Goal: Task Accomplishment & Management: Manage account settings

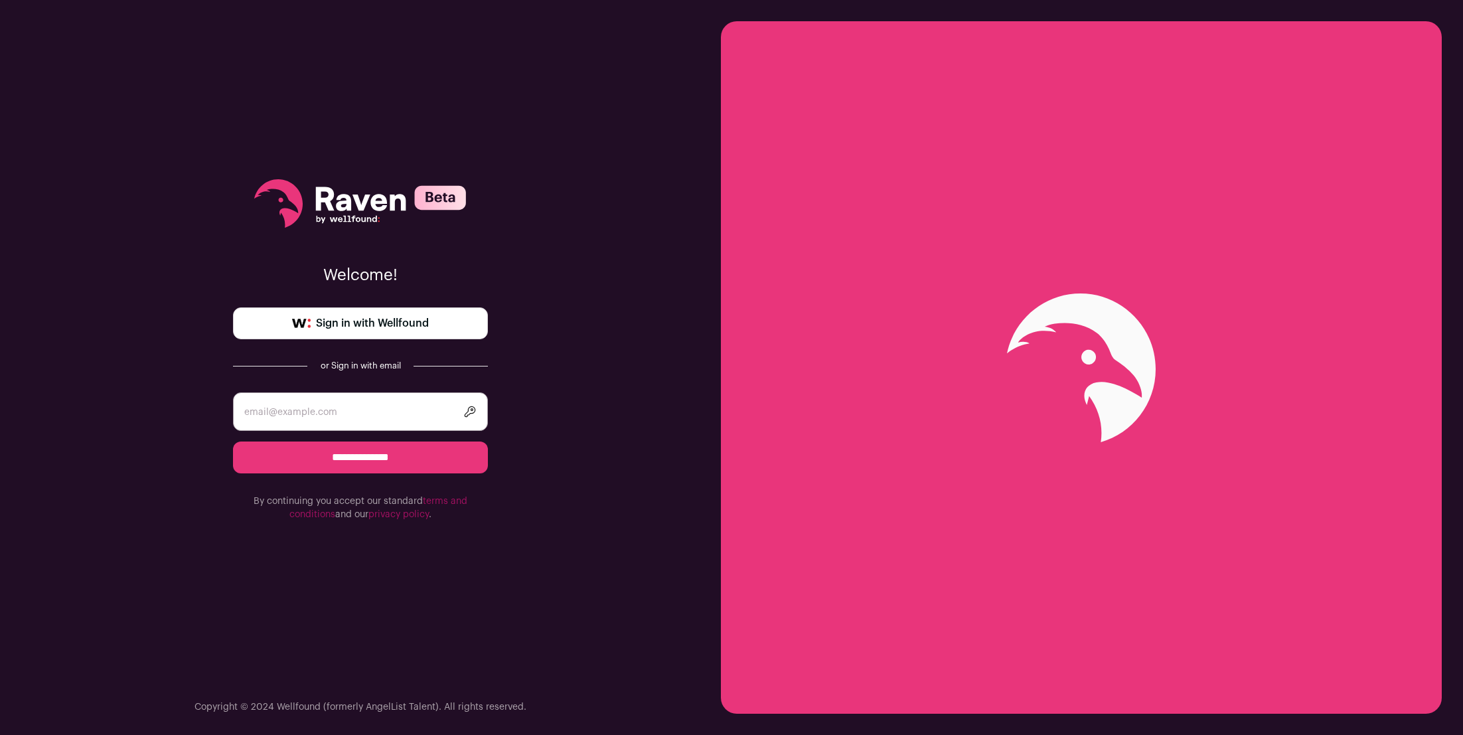
click at [378, 411] on input "email" at bounding box center [360, 411] width 255 height 39
type input "tibor@lpld.io"
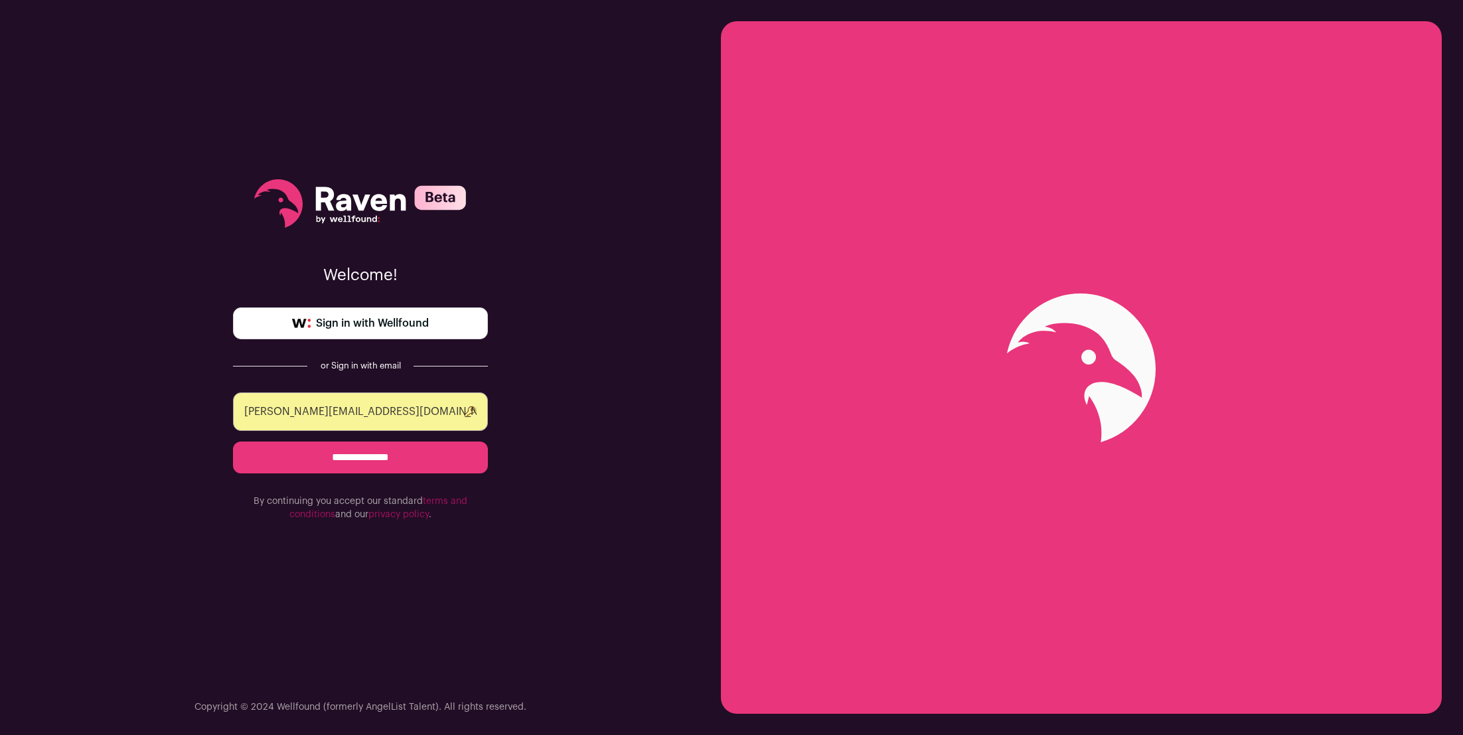
drag, startPoint x: 420, startPoint y: 463, endPoint x: 483, endPoint y: 349, distance: 129.6
click at [505, 351] on div "**********" at bounding box center [360, 367] width 721 height 735
click at [400, 341] on div "**********" at bounding box center [360, 350] width 255 height 700
click at [400, 333] on link "Sign in with Wellfound" at bounding box center [360, 323] width 255 height 32
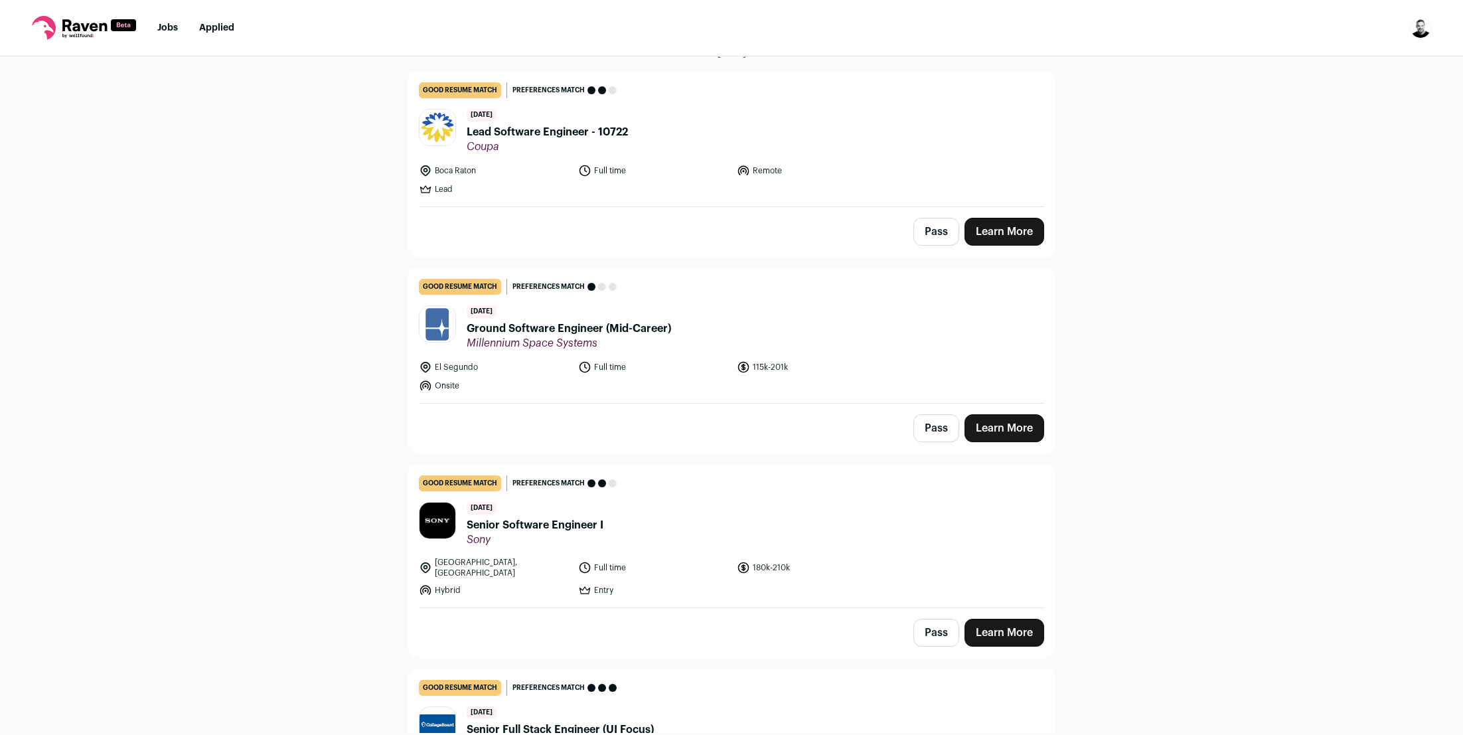
scroll to position [286, 0]
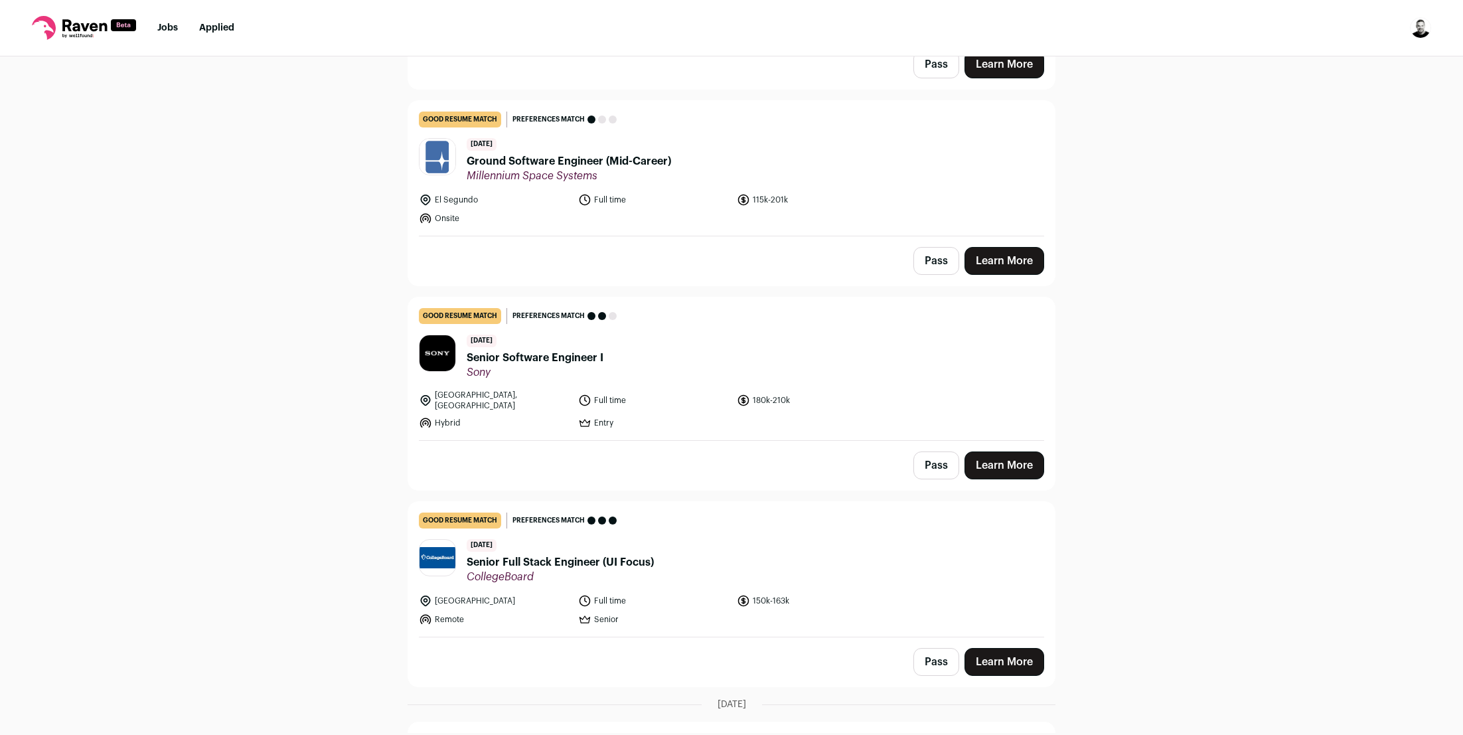
click at [589, 556] on span "Senior Full Stack Engineer (UI Focus)" at bounding box center [560, 562] width 187 height 16
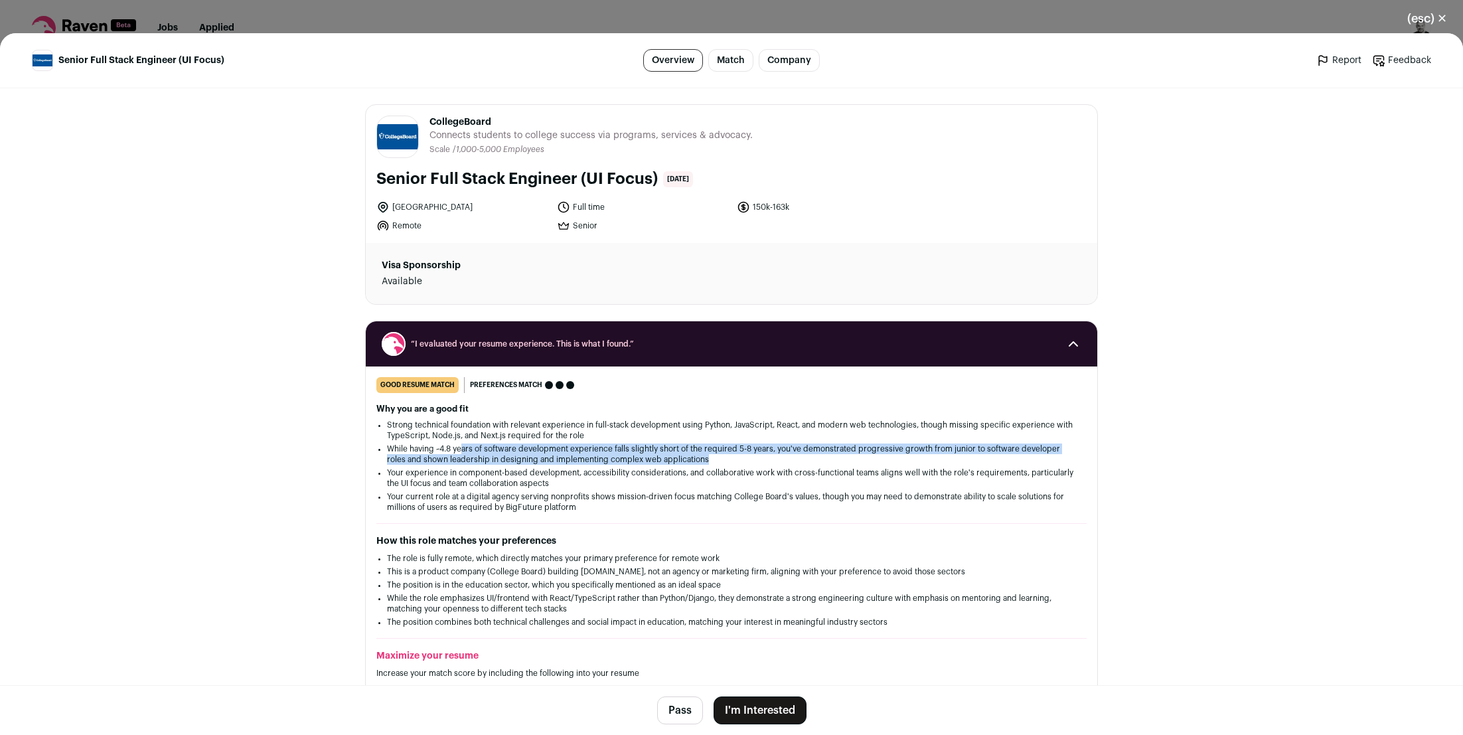
drag, startPoint x: 459, startPoint y: 444, endPoint x: 701, endPoint y: 453, distance: 241.9
click at [700, 454] on li "While having ~4.8 years of software development experience falls slightly short…" at bounding box center [731, 454] width 689 height 21
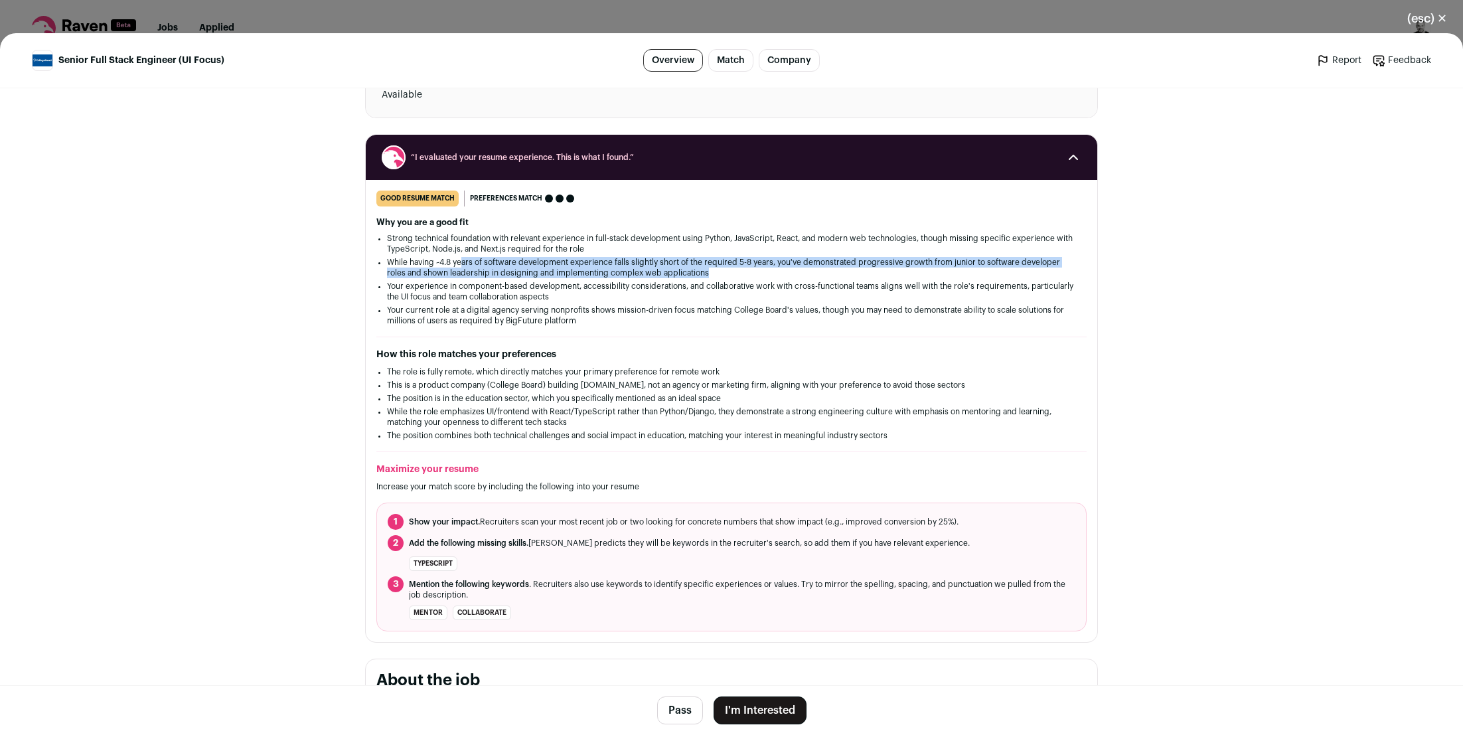
scroll to position [185, 0]
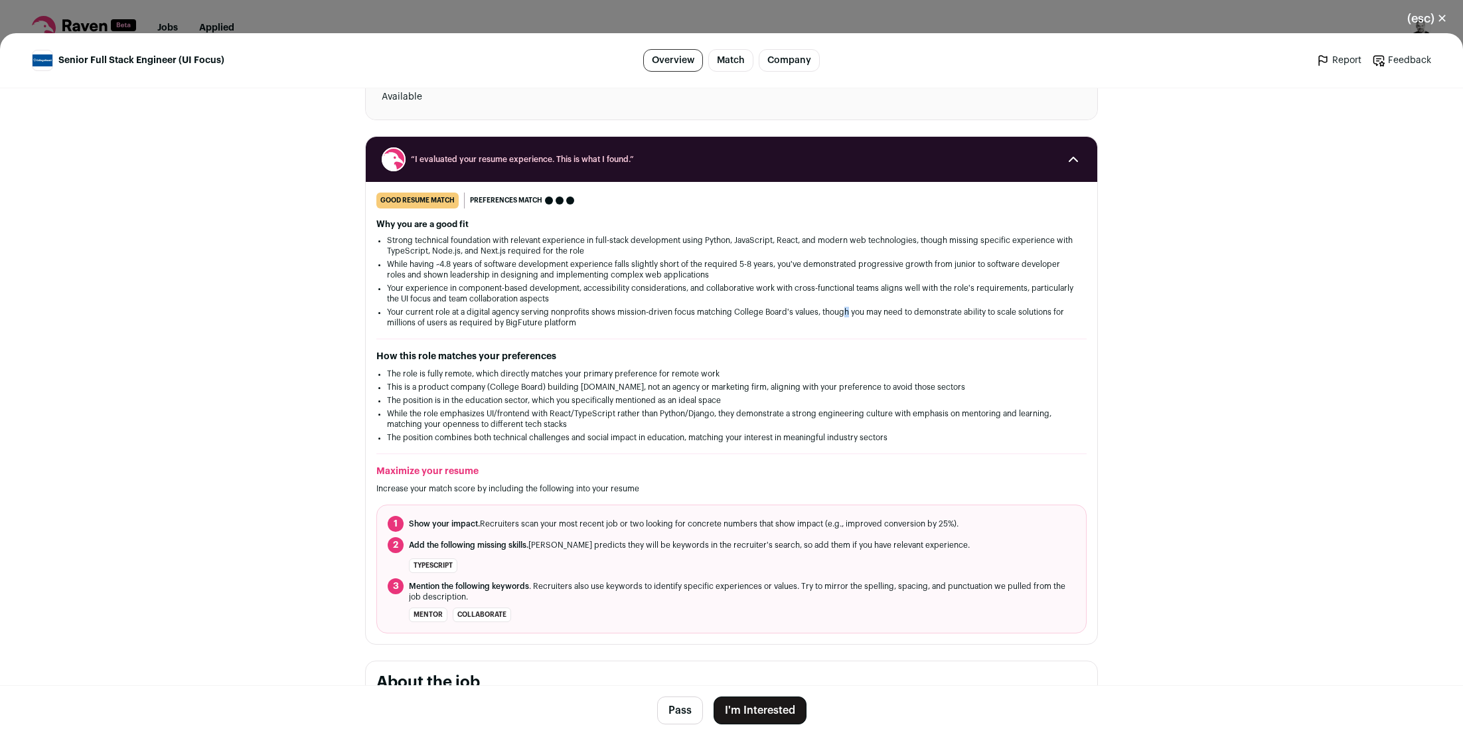
click at [842, 312] on li "Your current role at a digital agency serving nonprofits shows mission-driven f…" at bounding box center [731, 317] width 689 height 21
click at [833, 305] on ul "Strong technical foundation with relevant experience in full-stack development …" at bounding box center [731, 281] width 689 height 93
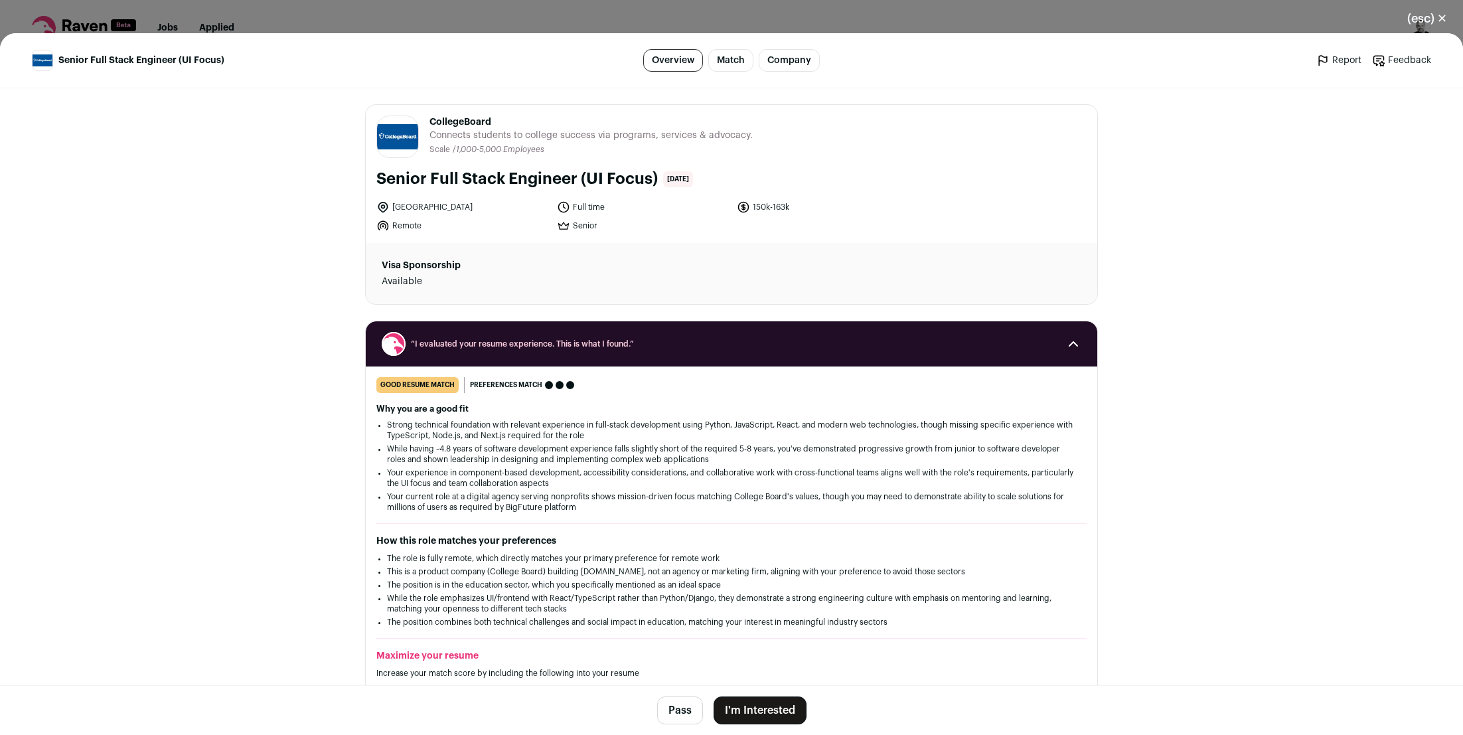
scroll to position [0, 0]
click at [1161, 226] on main "Senior Full Stack Engineer (UI Focus) Overview Match Company Report Feedback Re…" at bounding box center [731, 384] width 1463 height 702
click at [1427, 13] on button "(esc) ✕" at bounding box center [1428, 18] width 72 height 29
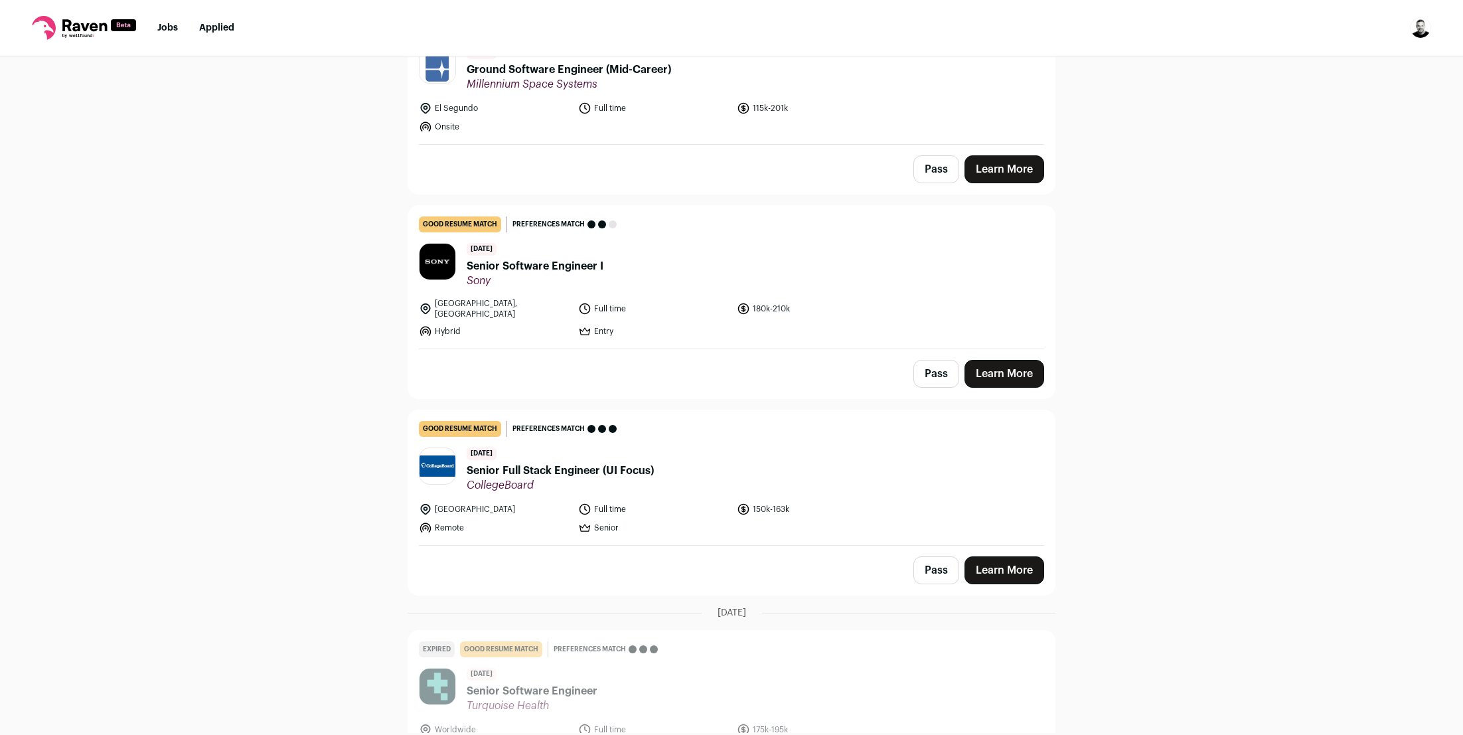
scroll to position [382, 0]
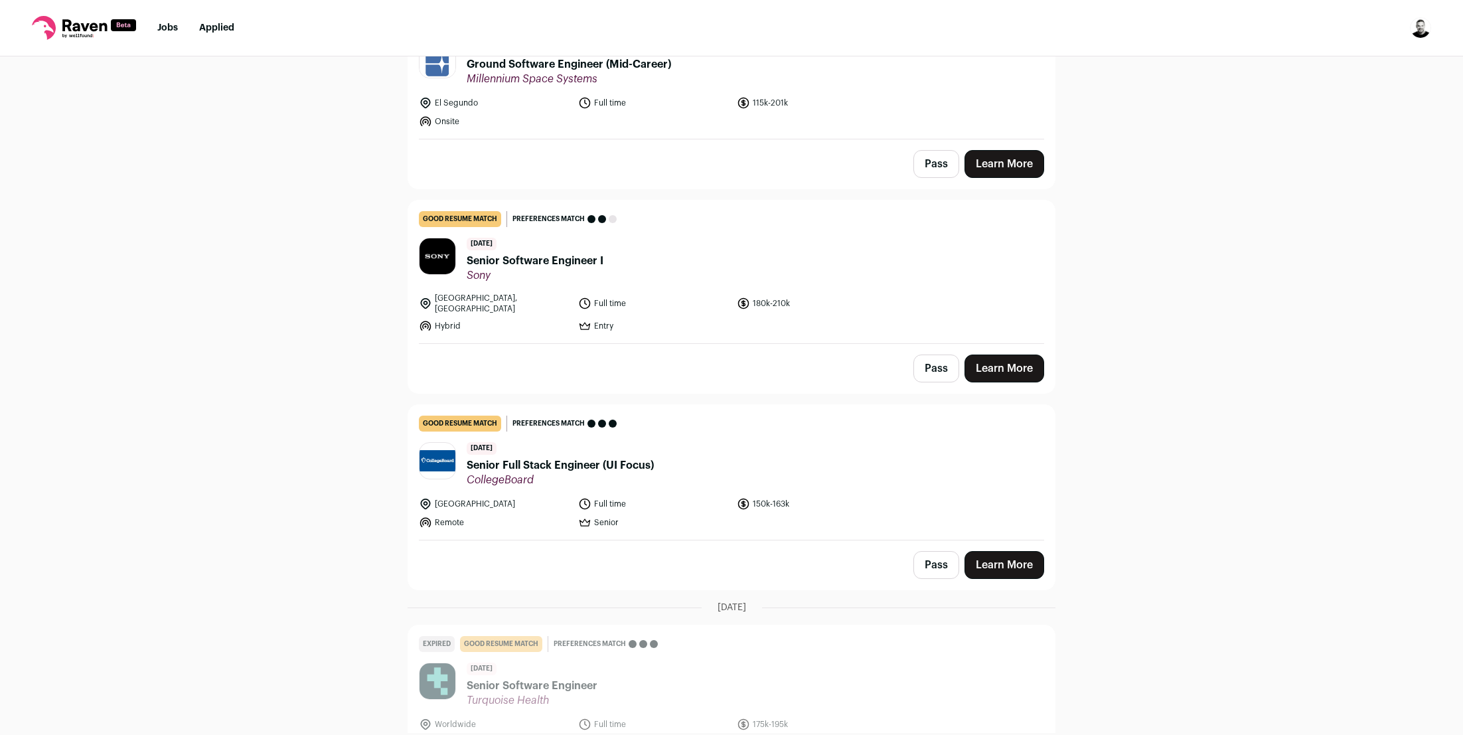
click at [940, 555] on button "Pass" at bounding box center [937, 565] width 46 height 28
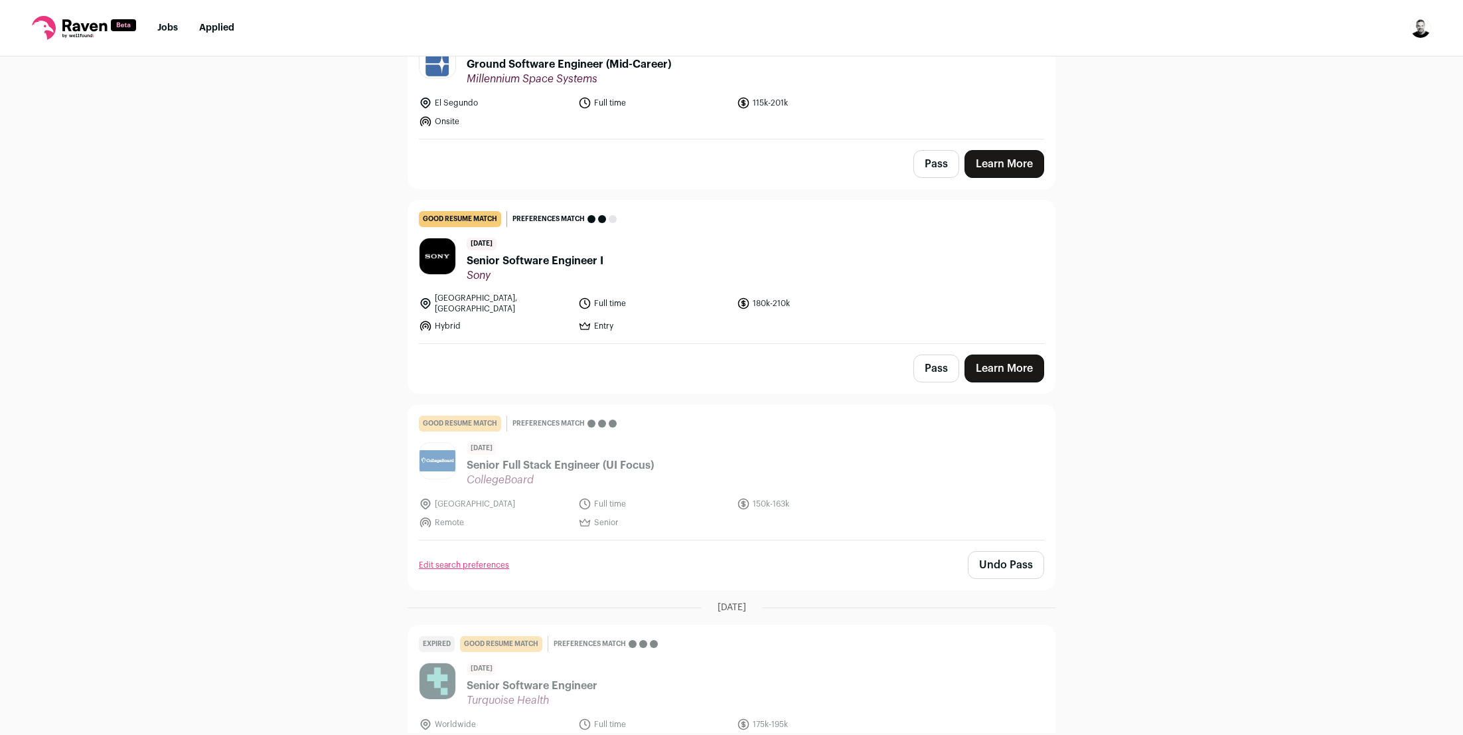
click at [936, 363] on button "Pass" at bounding box center [937, 369] width 46 height 28
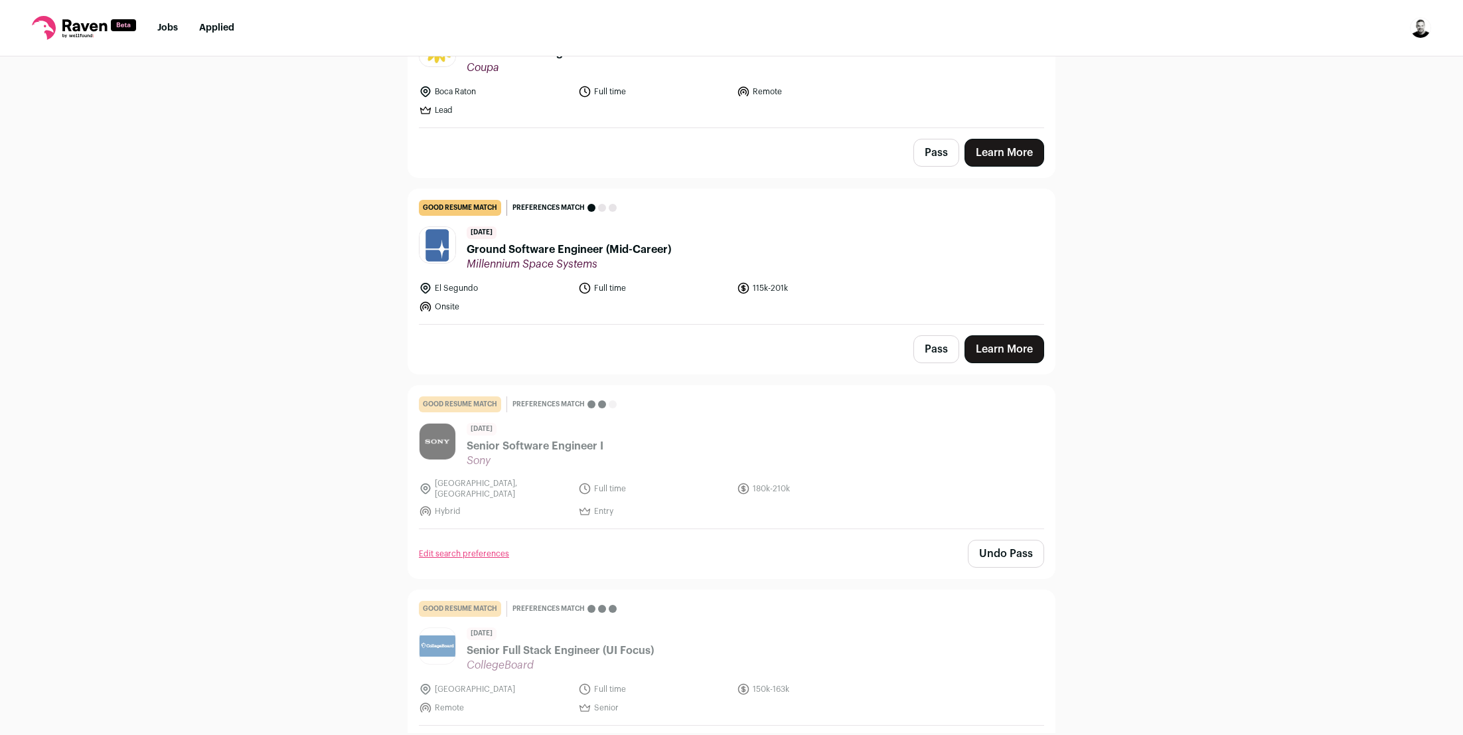
scroll to position [197, 0]
click at [642, 253] on span "Ground Software Engineer (Mid-Career)" at bounding box center [569, 250] width 205 height 16
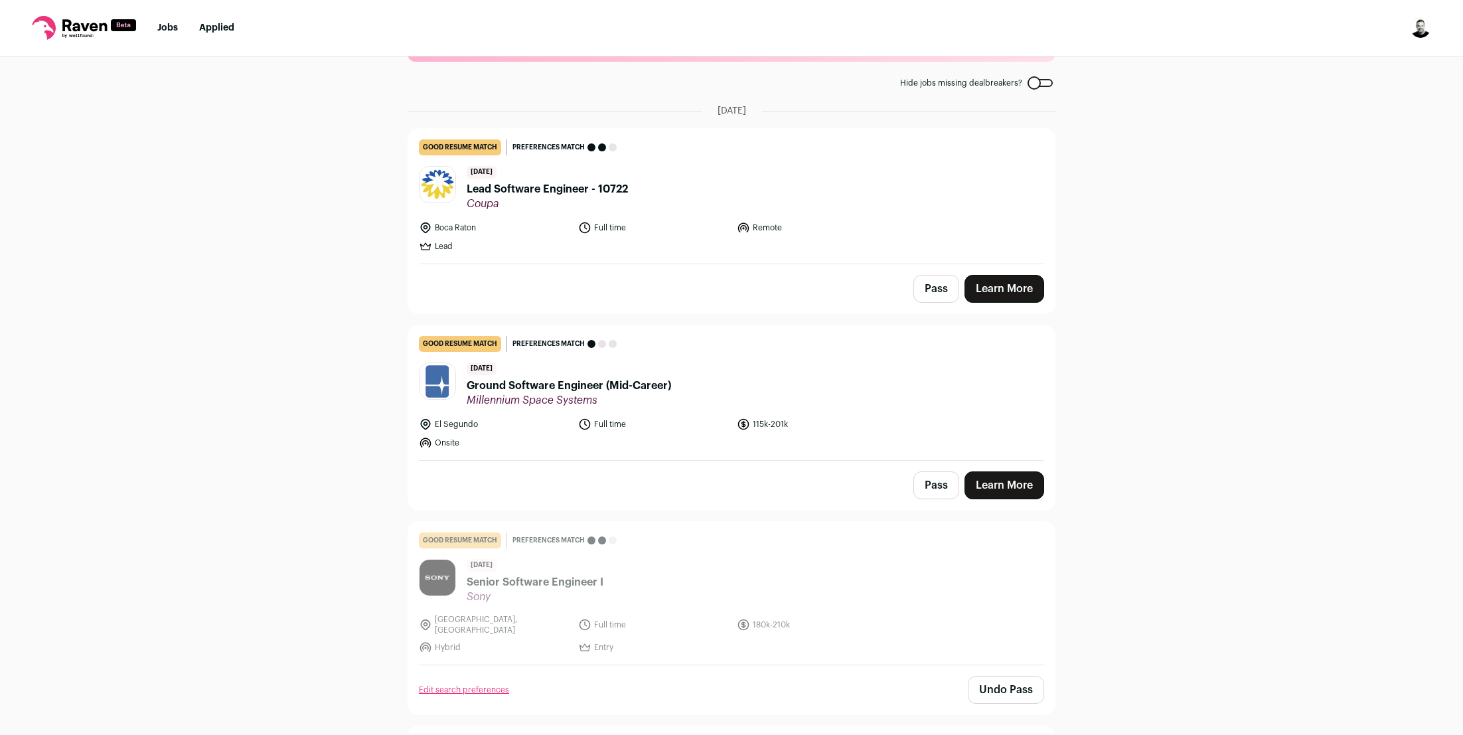
scroll to position [58, 0]
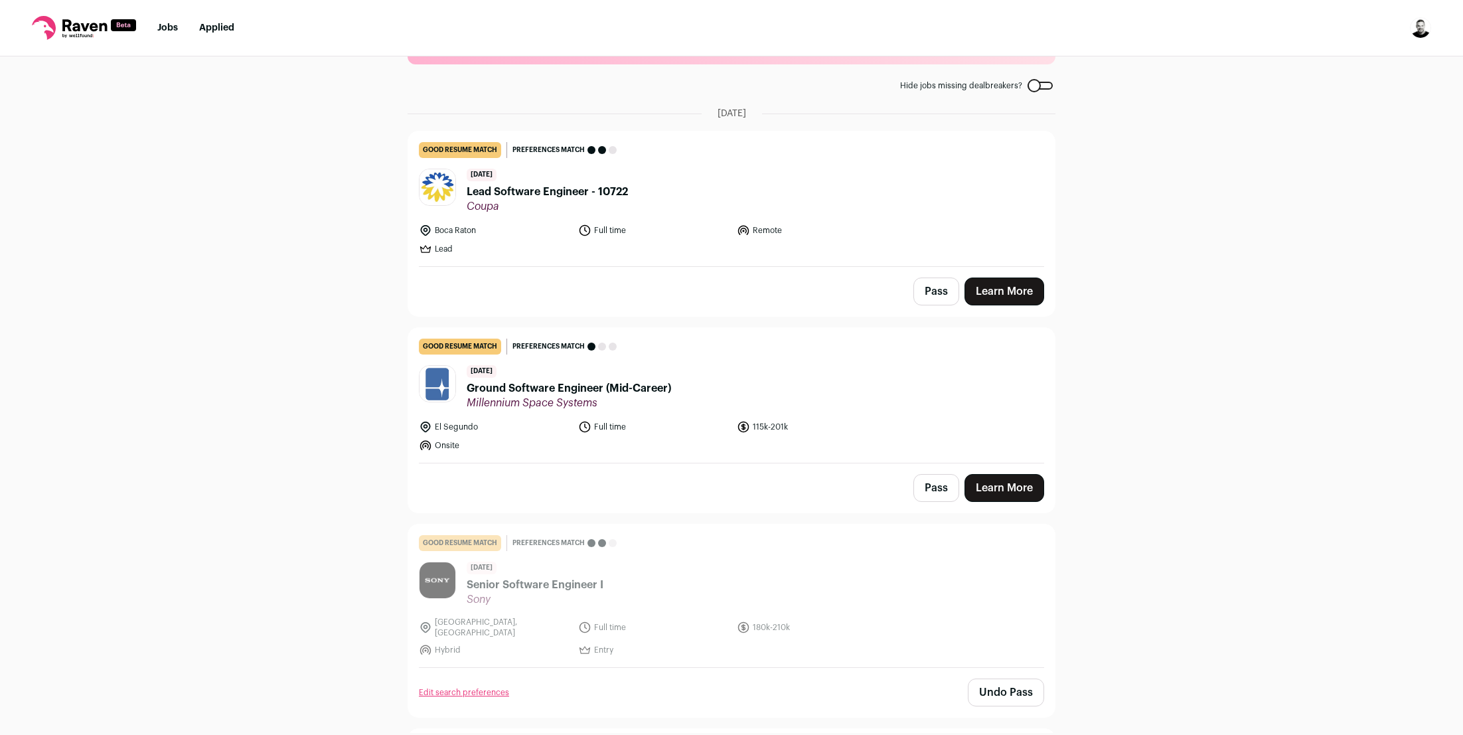
click at [933, 487] on button "Pass" at bounding box center [937, 488] width 46 height 28
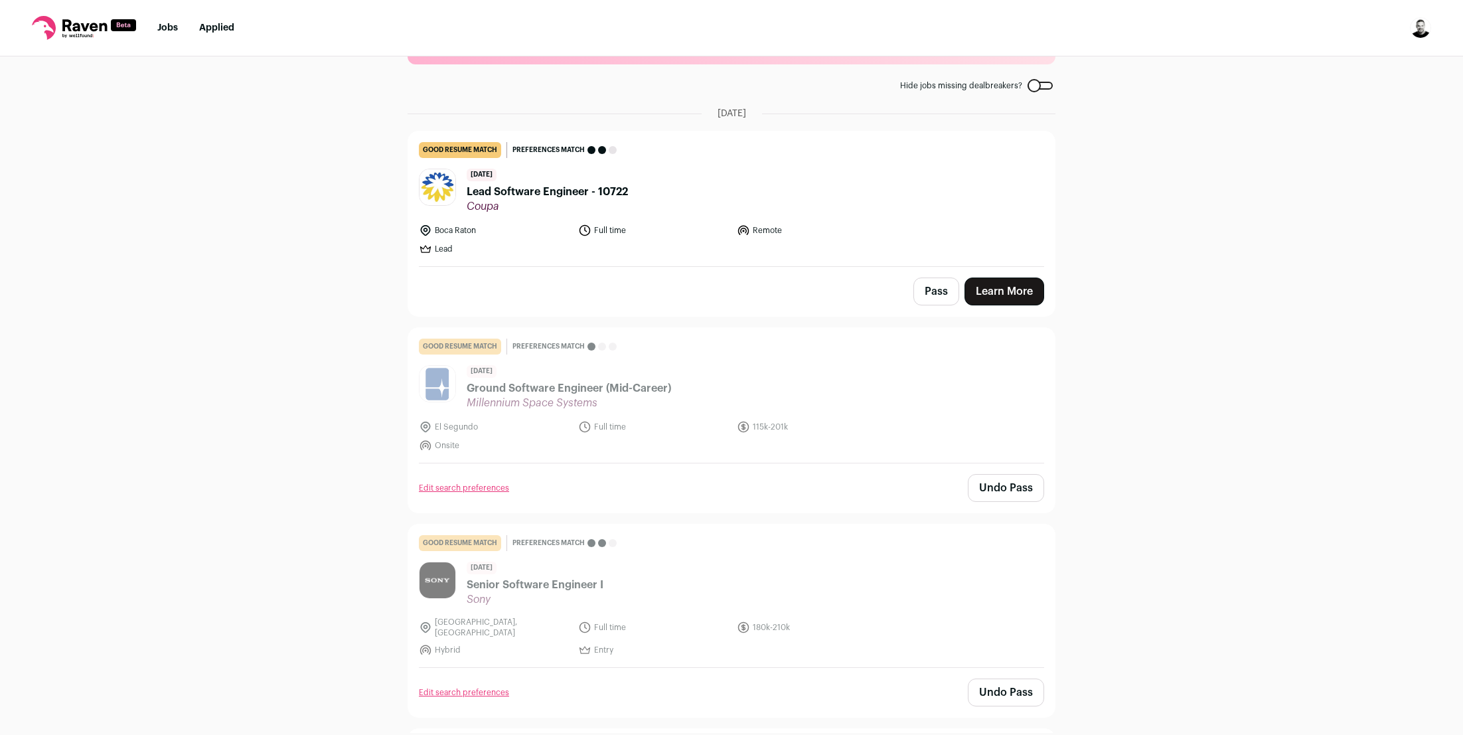
click at [602, 193] on span "Lead Software Engineer - 10722" at bounding box center [547, 192] width 161 height 16
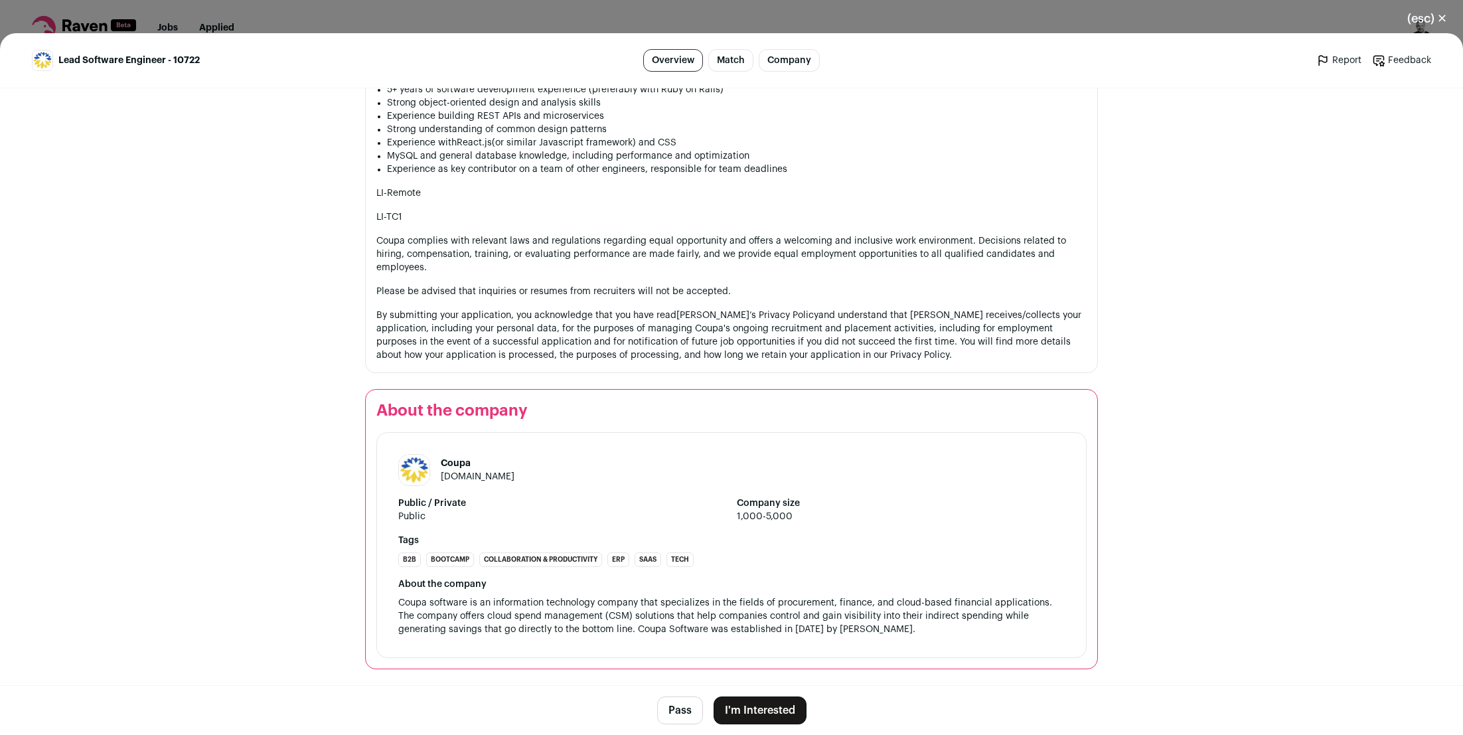
scroll to position [1079, 0]
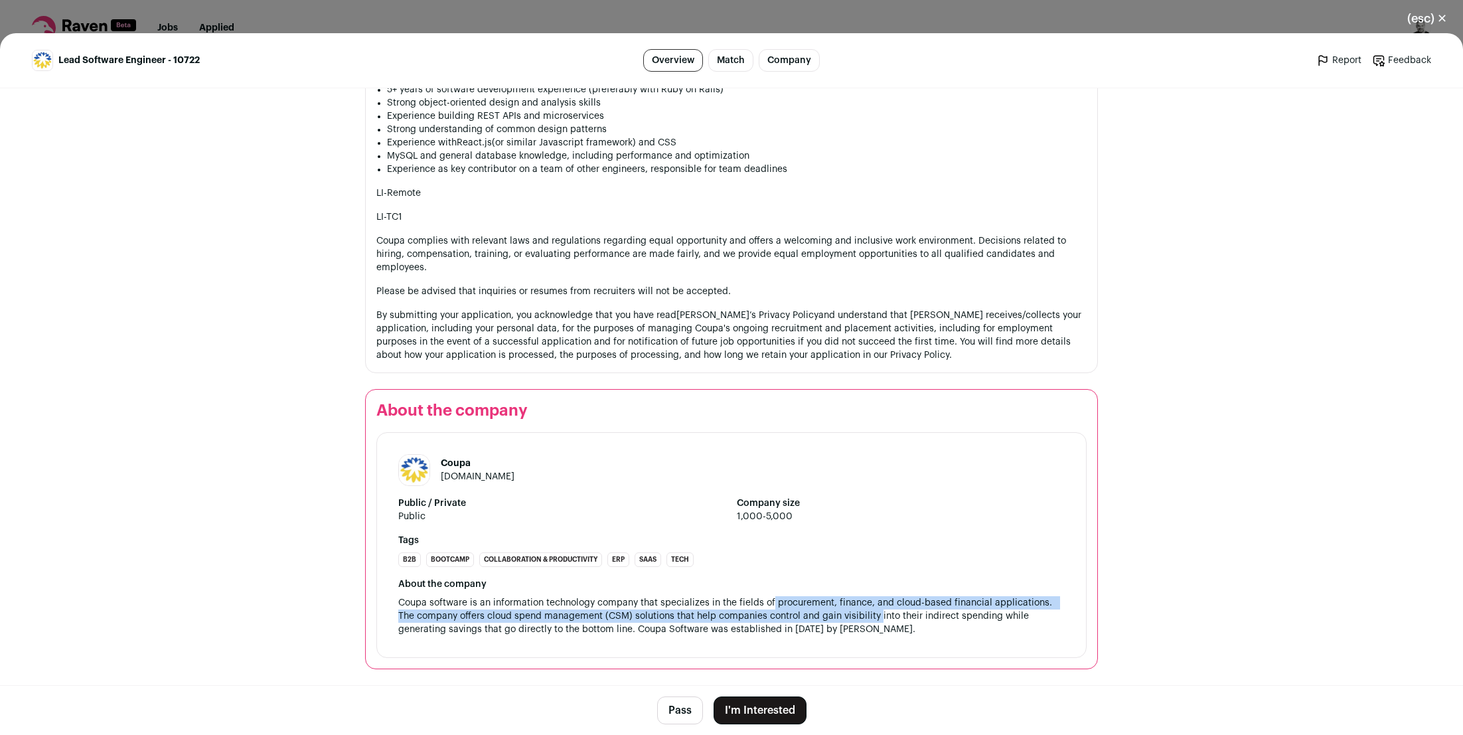
drag, startPoint x: 766, startPoint y: 602, endPoint x: 853, endPoint y: 616, distance: 88.7
click at [853, 616] on span "Coupa software is an information technology company that specializes in the fie…" at bounding box center [727, 616] width 659 height 36
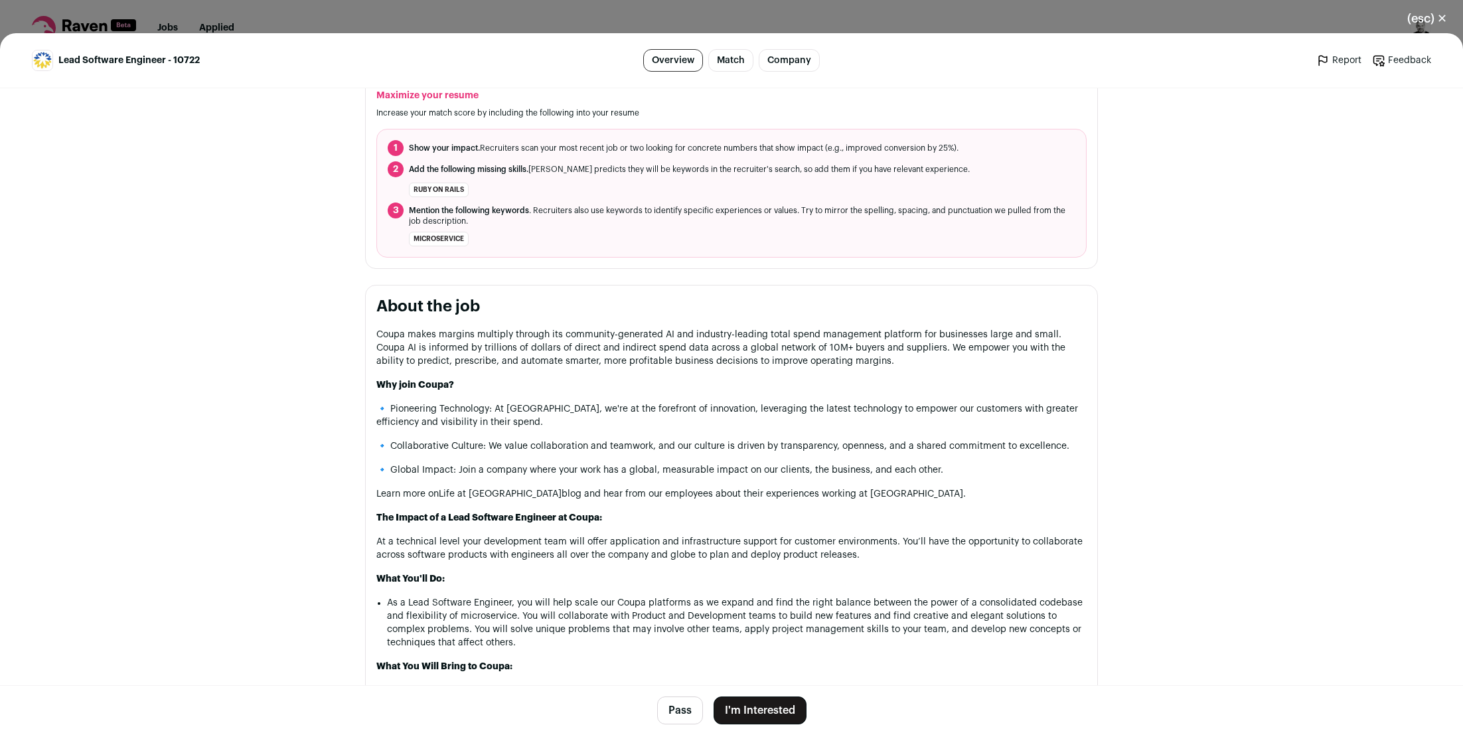
scroll to position [473, 0]
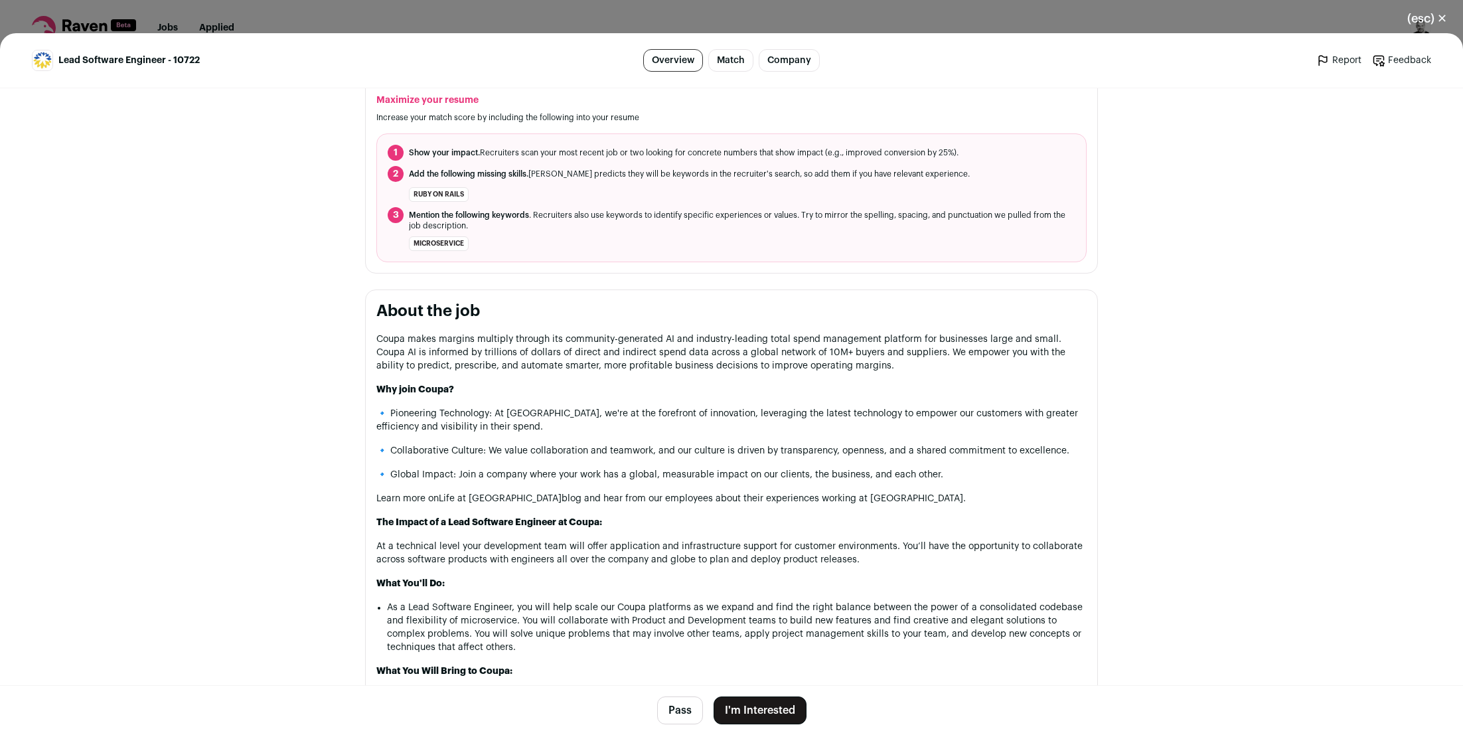
click at [680, 712] on button "Pass" at bounding box center [680, 711] width 46 height 28
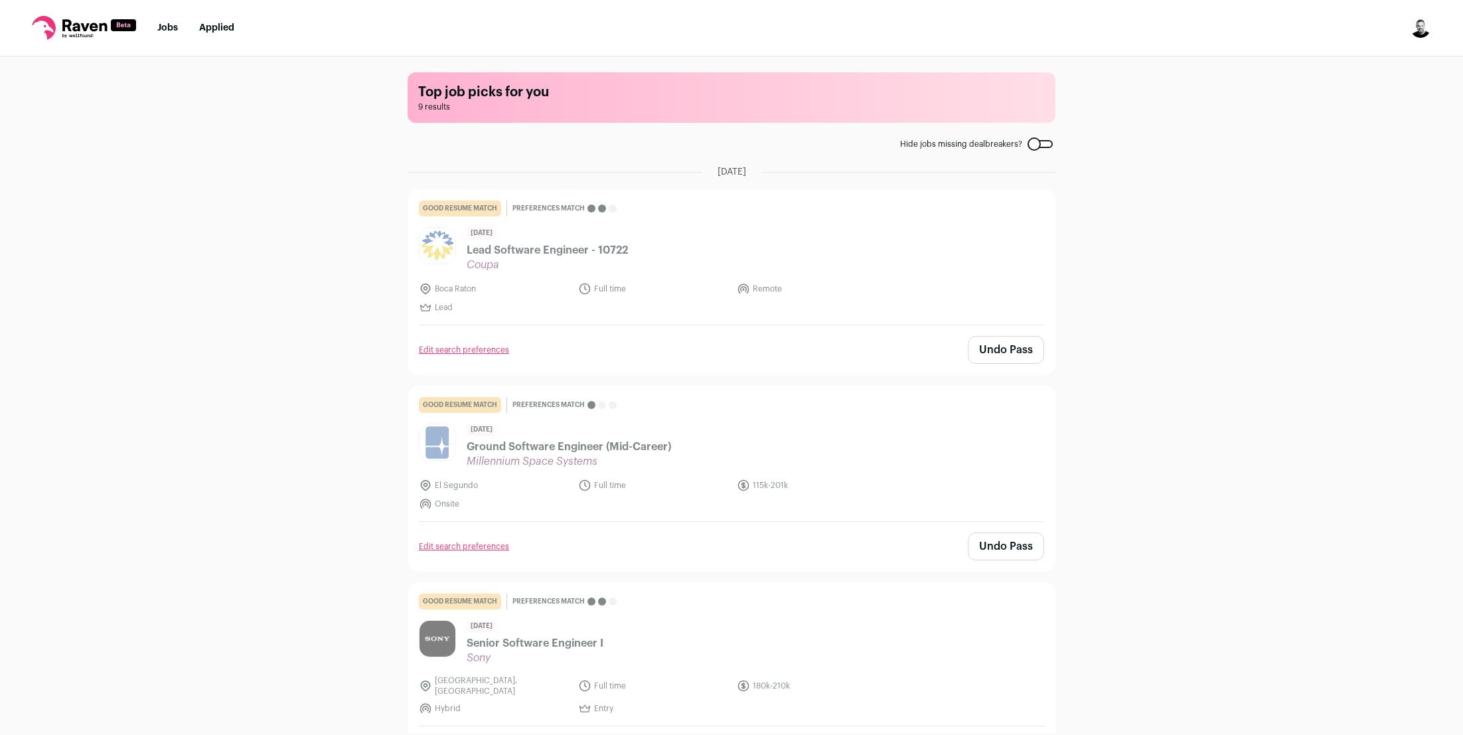
scroll to position [-1, 0]
click at [1253, 234] on div "Top job picks for you 9 results Hide jobs missing dealbreakers? [DATE] good res…" at bounding box center [731, 394] width 1463 height 677
